Goal: Navigation & Orientation: Find specific page/section

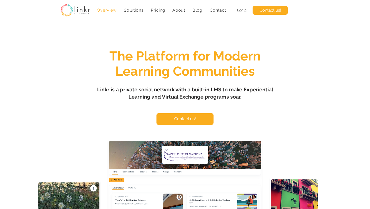
click at [243, 12] on span "Login" at bounding box center [241, 10] width 9 height 4
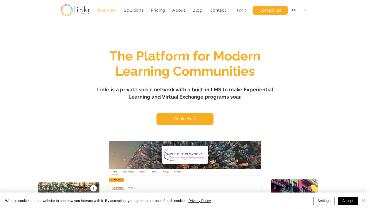
click at [240, 11] on span "Login" at bounding box center [241, 10] width 9 height 4
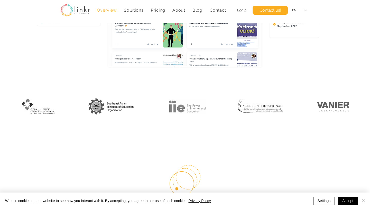
scroll to position [221, 0]
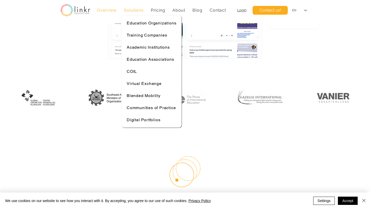
click at [134, 11] on span "Solutions" at bounding box center [134, 10] width 20 height 5
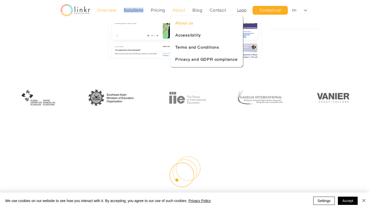
click at [190, 24] on span "About us" at bounding box center [184, 23] width 18 height 5
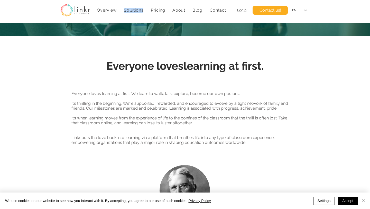
scroll to position [94, 0]
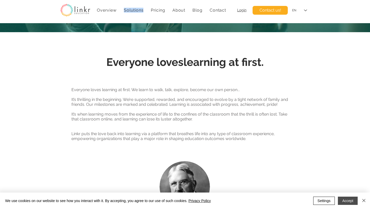
click at [346, 202] on button "Accept" at bounding box center [348, 201] width 20 height 8
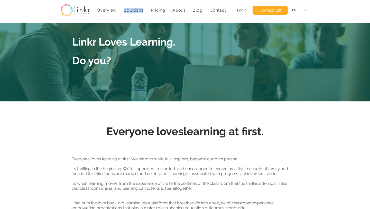
scroll to position [0, 0]
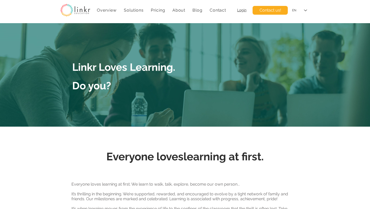
click at [236, 12] on h4 "Login" at bounding box center [242, 10] width 20 height 5
click at [242, 12] on span "Login" at bounding box center [241, 10] width 9 height 4
